Goal: Information Seeking & Learning: Learn about a topic

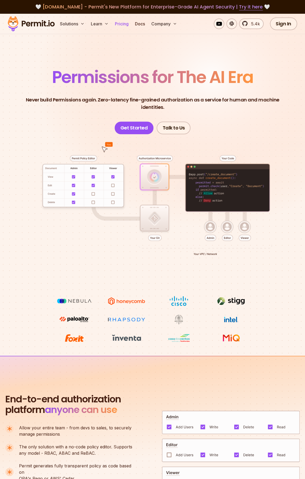
click at [124, 25] on link "Pricing" at bounding box center [122, 24] width 18 height 11
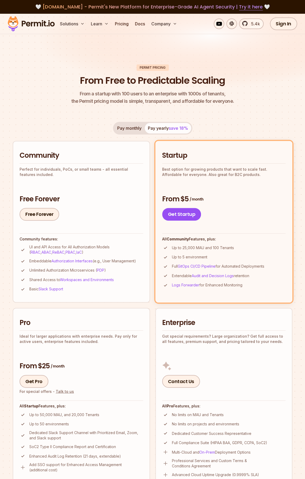
click at [83, 188] on div "Community Perfect for individuals, PoCs, or small teams - all essential feature…" at bounding box center [82, 186] width 124 height 70
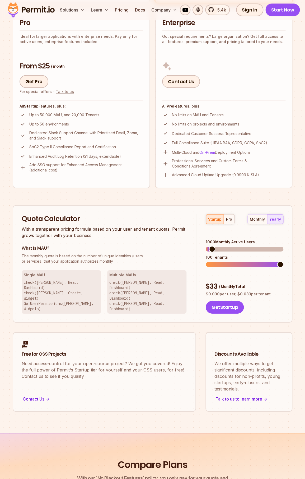
scroll to position [347, 0]
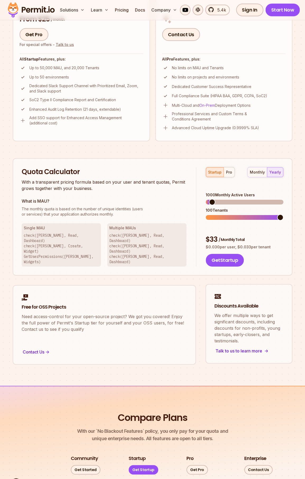
click at [236, 325] on p "We offer multiple ways to get significant discounts, including discounts for no…" at bounding box center [249, 329] width 69 height 32
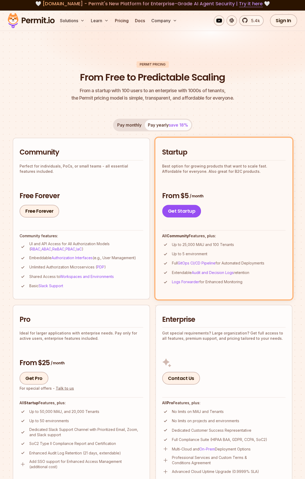
scroll to position [0, 0]
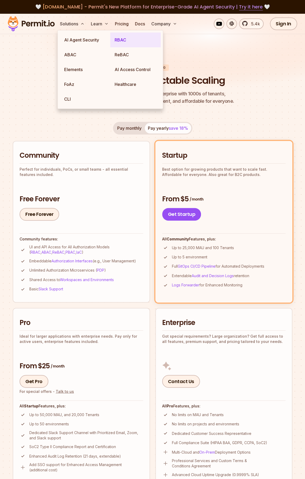
click at [122, 37] on link "RBAC" at bounding box center [136, 40] width 51 height 15
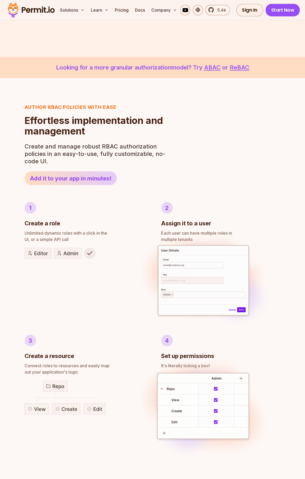
scroll to position [123, 0]
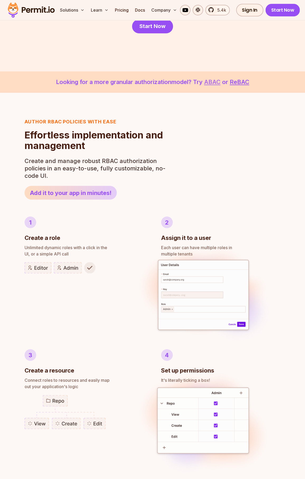
click at [209, 81] on link "ABAC" at bounding box center [212, 82] width 16 height 7
